Goal: Task Accomplishment & Management: Manage account settings

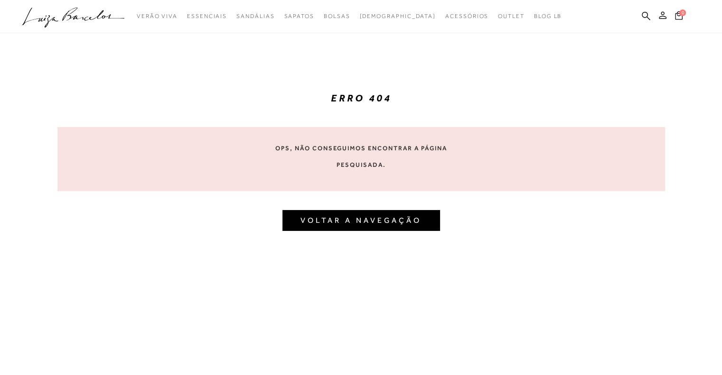
click at [662, 18] on icon at bounding box center [663, 15] width 8 height 8
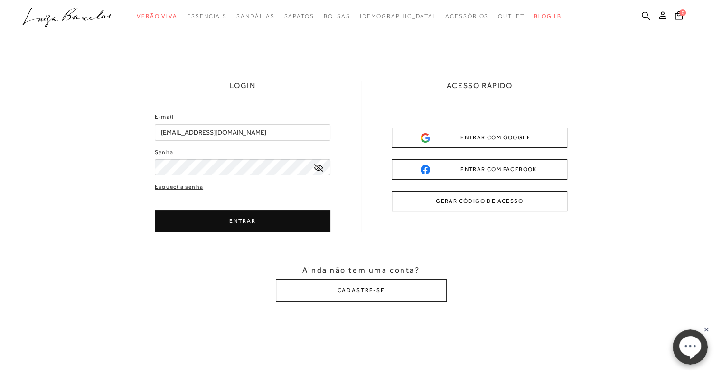
click at [212, 223] on button "ENTRAR" at bounding box center [243, 221] width 176 height 21
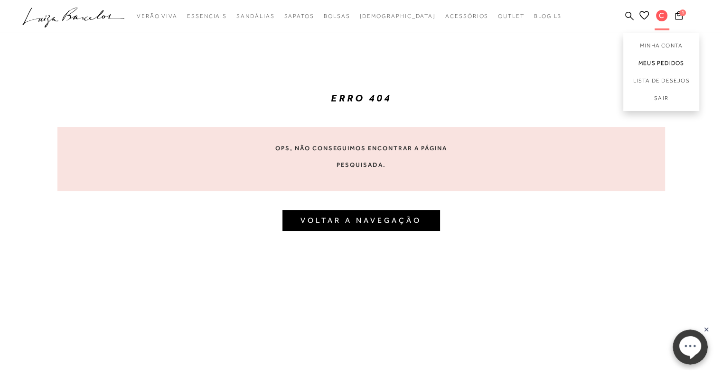
click at [662, 56] on link "Meus Pedidos" at bounding box center [661, 64] width 76 height 18
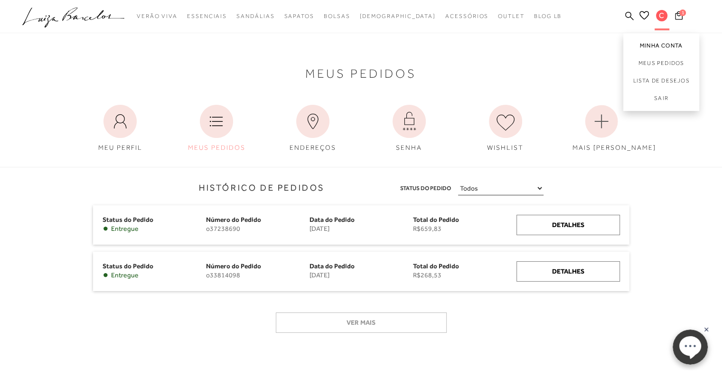
click at [658, 40] on link "Minha Conta" at bounding box center [661, 43] width 76 height 21
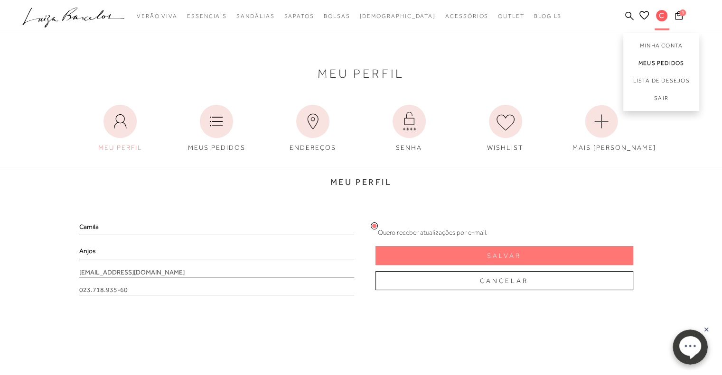
click at [659, 62] on link "Meus Pedidos" at bounding box center [661, 64] width 76 height 18
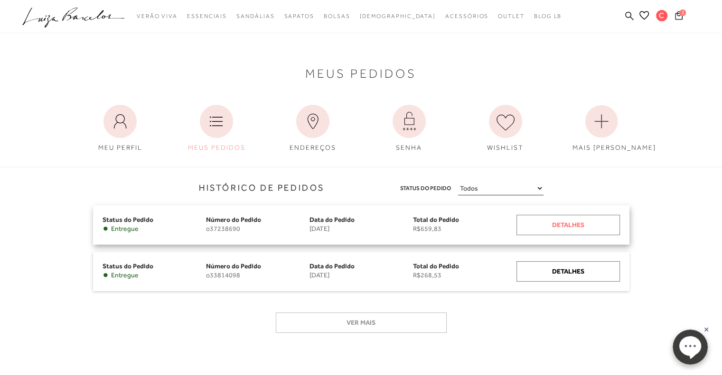
click at [564, 227] on div "Detalhes" at bounding box center [567, 225] width 103 height 20
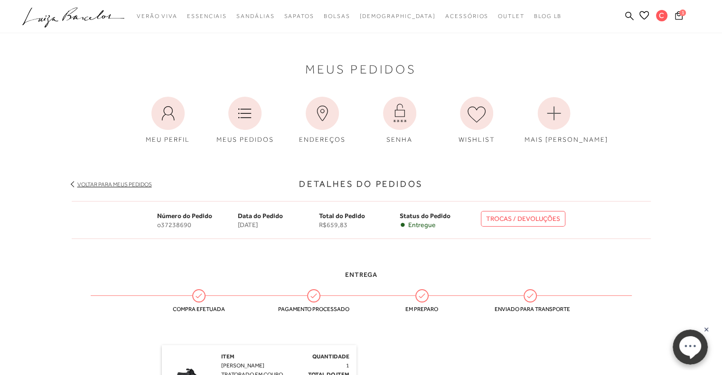
click at [82, 10] on icon ".a{fill-rule:evenodd;}" at bounding box center [73, 18] width 102 height 20
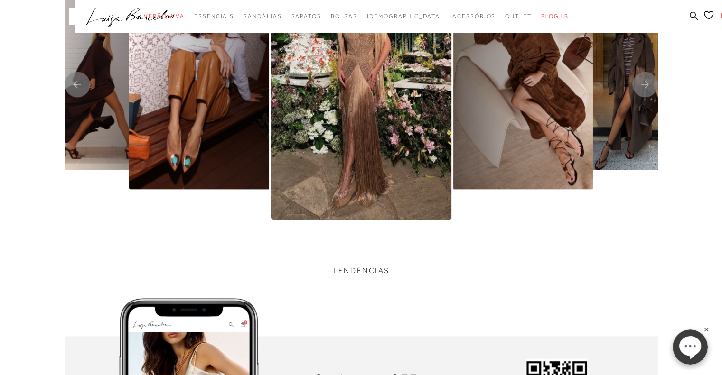
scroll to position [1447, 0]
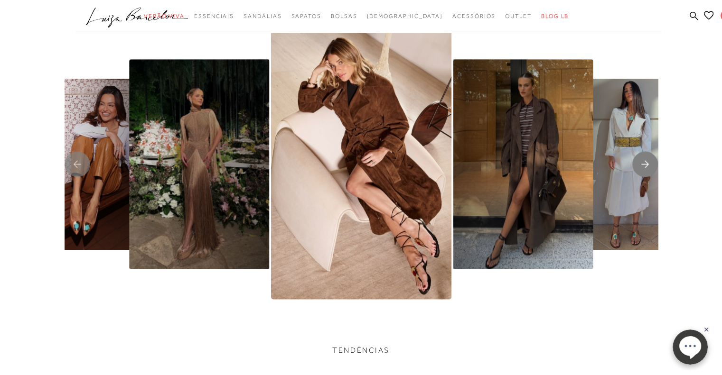
click at [647, 167] on rect "Next slide" at bounding box center [645, 164] width 26 height 26
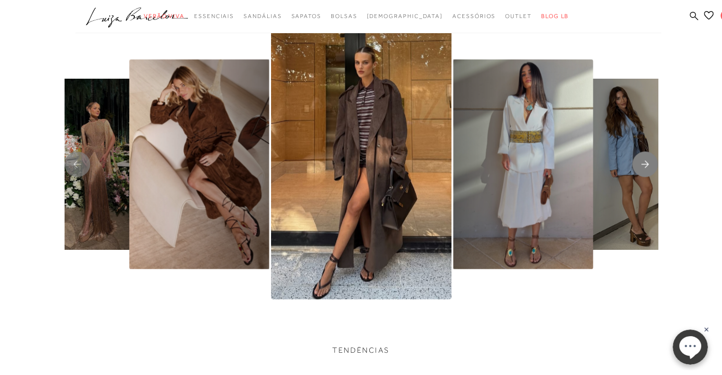
click at [647, 167] on rect "Next slide" at bounding box center [645, 164] width 26 height 26
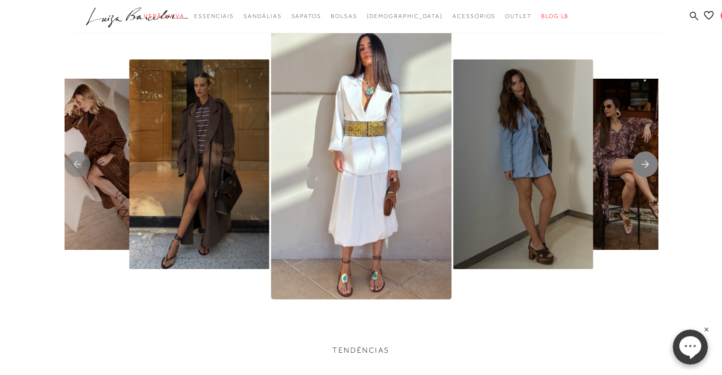
click at [647, 167] on rect "Next slide" at bounding box center [645, 164] width 26 height 26
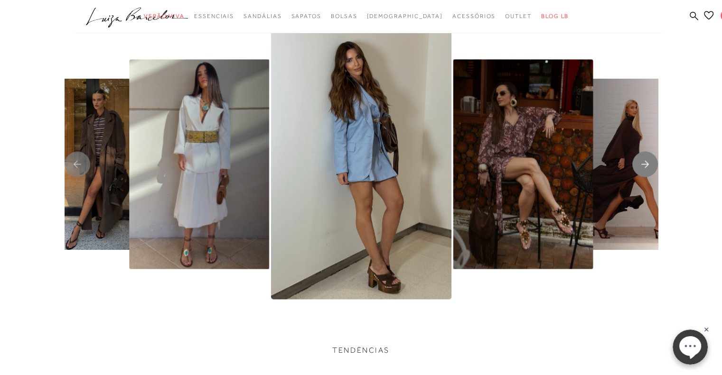
click at [647, 167] on rect "Next slide" at bounding box center [645, 164] width 26 height 26
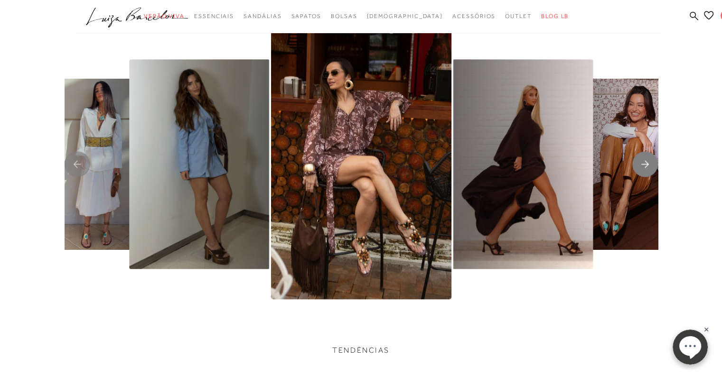
click at [647, 167] on rect "Next slide" at bounding box center [645, 164] width 26 height 26
